Goal: Task Accomplishment & Management: Use online tool/utility

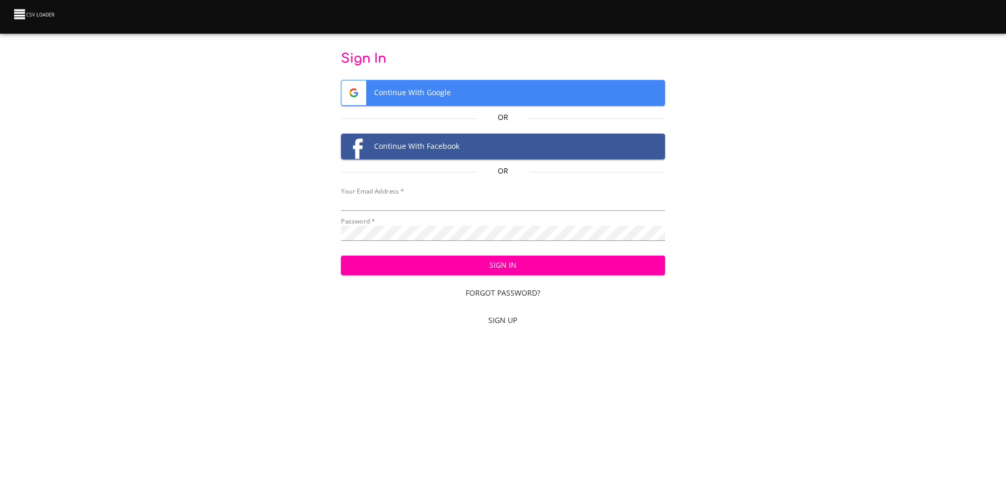
type input "[EMAIL_ADDRESS][DOMAIN_NAME]"
click at [428, 269] on span "Sign In" at bounding box center [502, 265] width 307 height 13
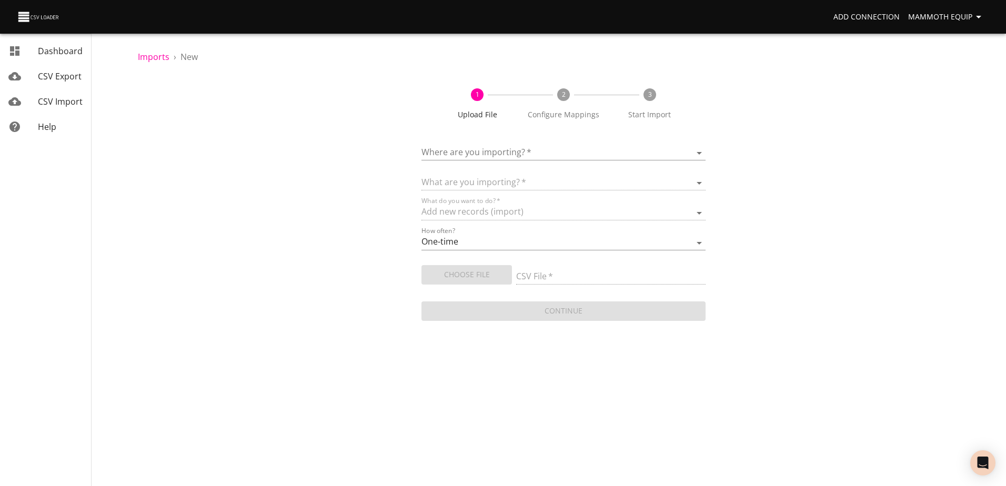
click at [696, 149] on body "Add Connection Mammoth Equip Dashboard CSV Export CSV Import Help Imports › New…" at bounding box center [503, 243] width 1006 height 486
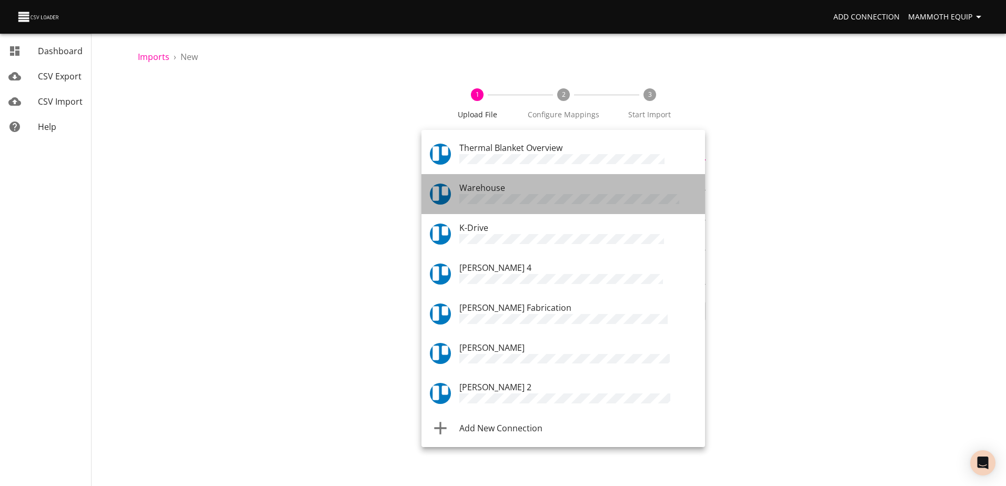
click at [513, 192] on div "Warehouse" at bounding box center [577, 194] width 237 height 25
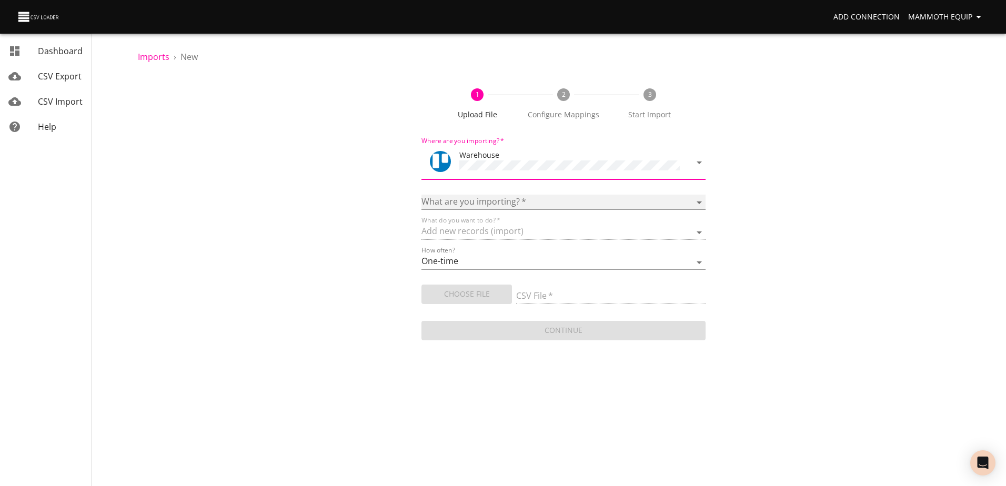
drag, startPoint x: 694, startPoint y: 198, endPoint x: 667, endPoint y: 203, distance: 27.2
click at [694, 198] on select "Boards Cards Checkitems Checklists" at bounding box center [563, 202] width 284 height 15
select select "cards"
click at [421, 195] on select "Boards Cards Checkitems Checklists" at bounding box center [563, 202] width 284 height 15
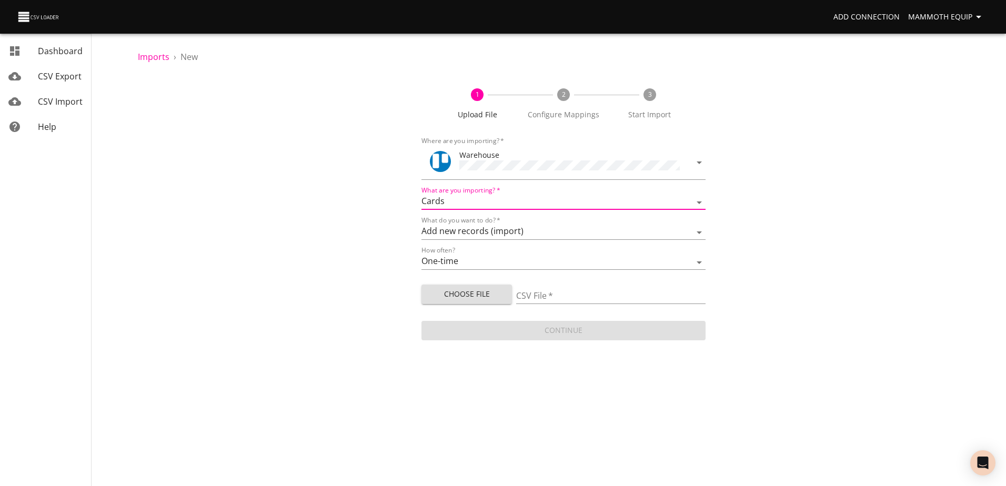
click at [462, 293] on span "Choose File" at bounding box center [467, 294] width 74 height 13
type input "Import1.xlsx"
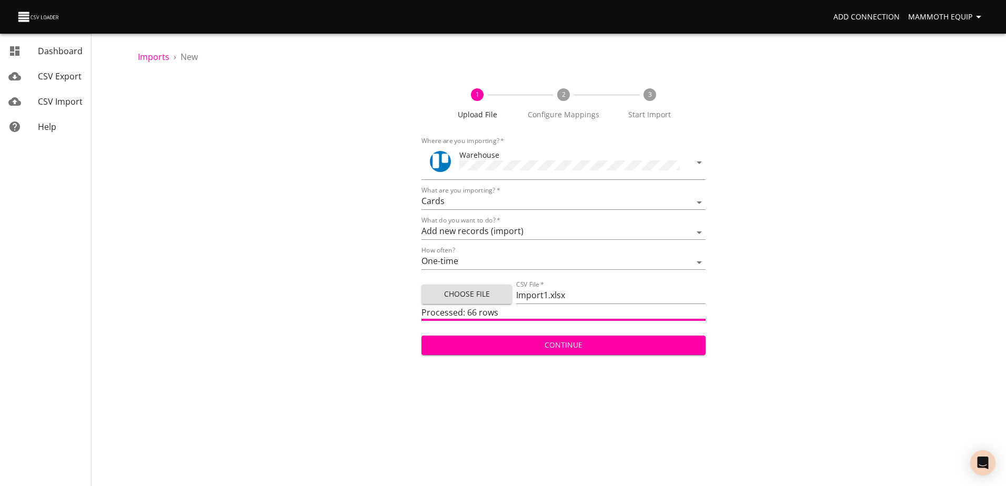
click at [502, 348] on span "Continue" at bounding box center [563, 345] width 267 height 13
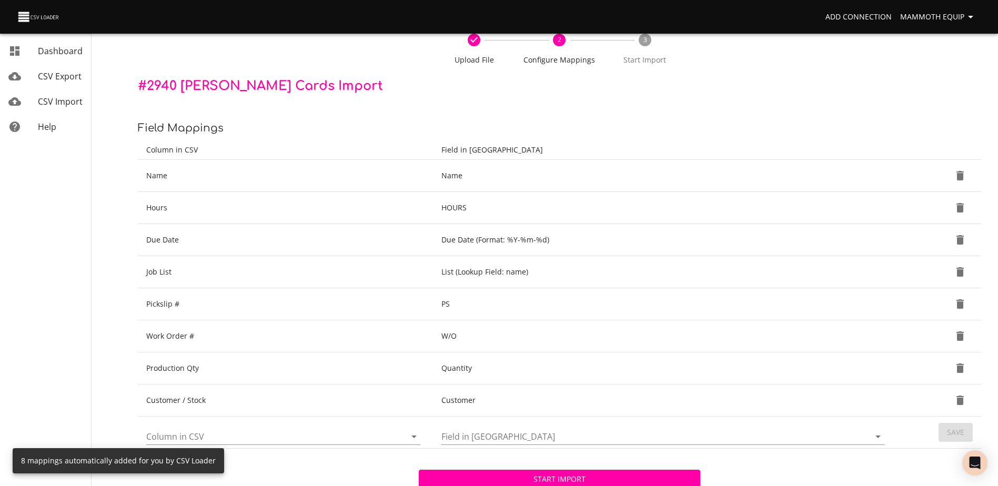
scroll to position [111, 0]
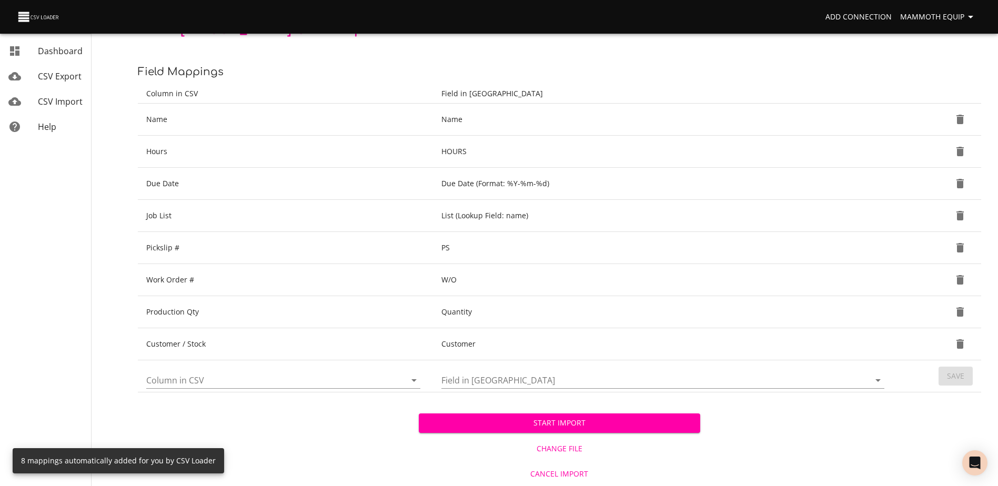
click at [566, 423] on span "Start Import" at bounding box center [559, 423] width 264 height 13
